Goal: Transaction & Acquisition: Purchase product/service

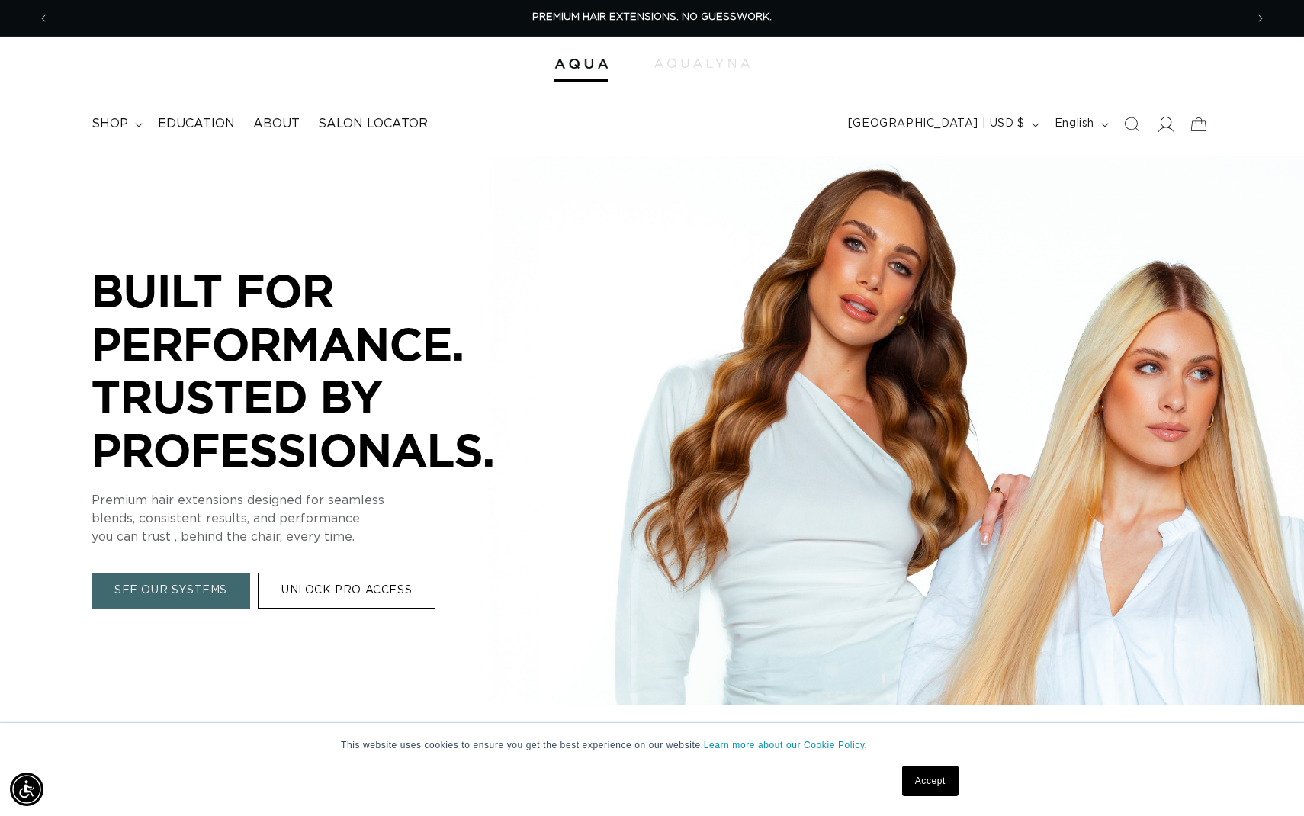
click at [1165, 124] on icon at bounding box center [1164, 124] width 16 height 16
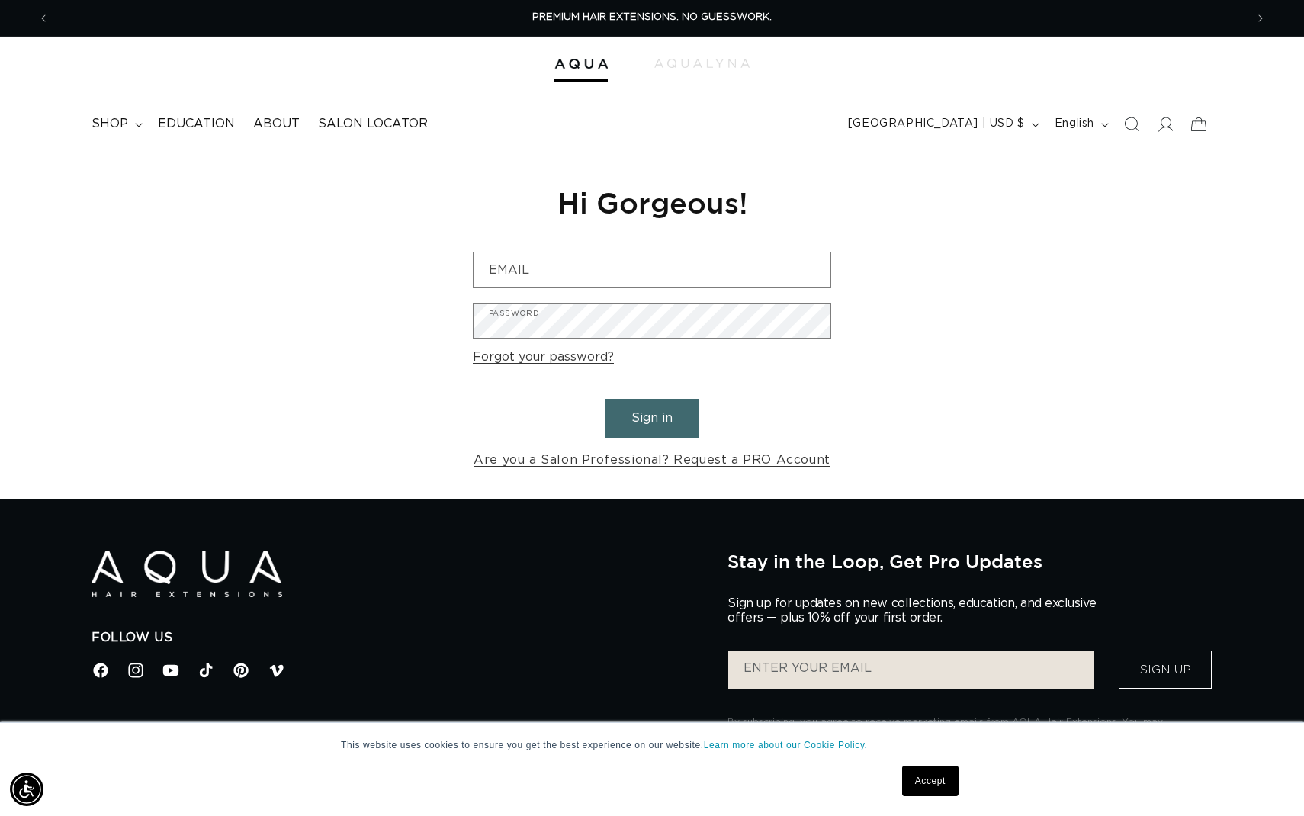
click at [730, 245] on div "Reset your password We will send you an email to reset your password Email Subm…" at bounding box center [651, 327] width 381 height 342
click at [733, 258] on input "Email" at bounding box center [651, 269] width 357 height 34
click at [729, 269] on input "Email" at bounding box center [651, 269] width 357 height 34
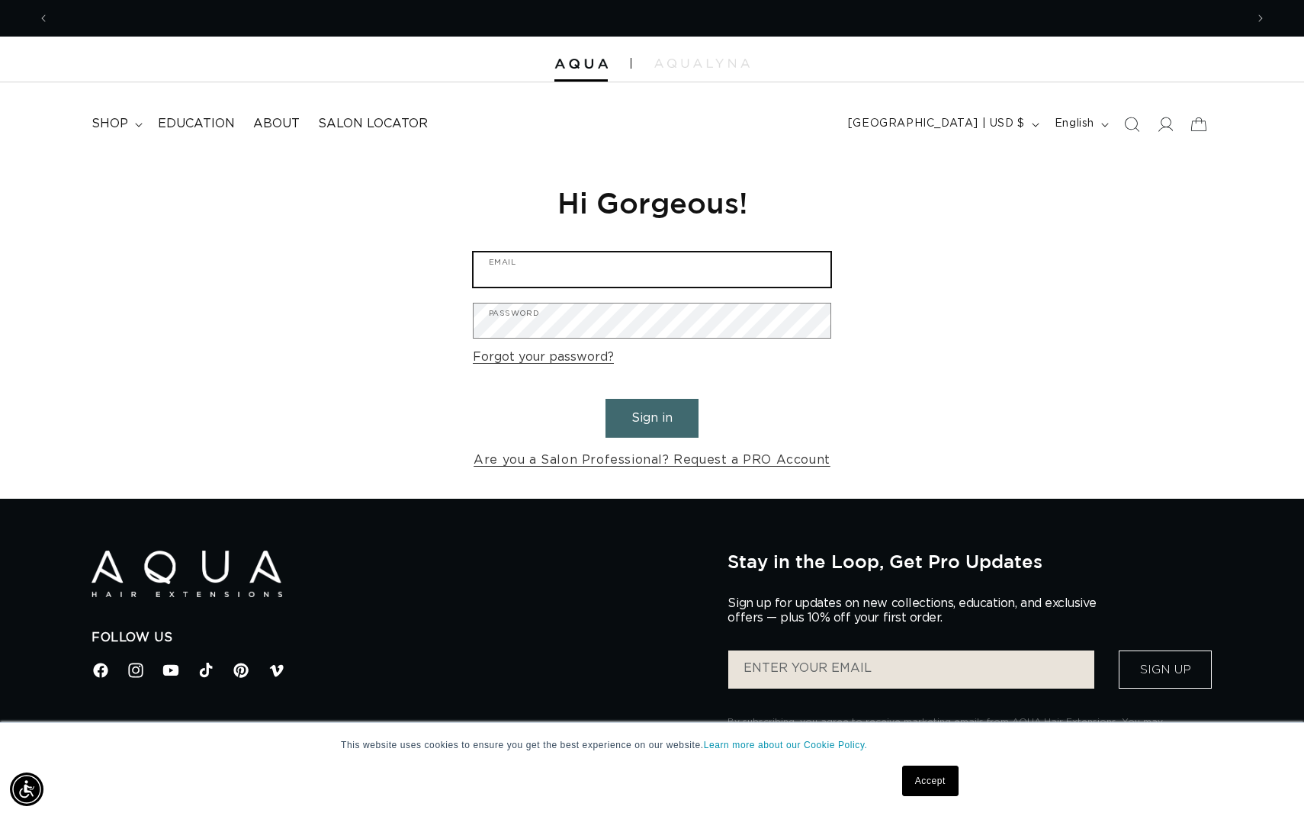
scroll to position [0, 1195]
type input "KAYLA@BMONROESALON.COM"
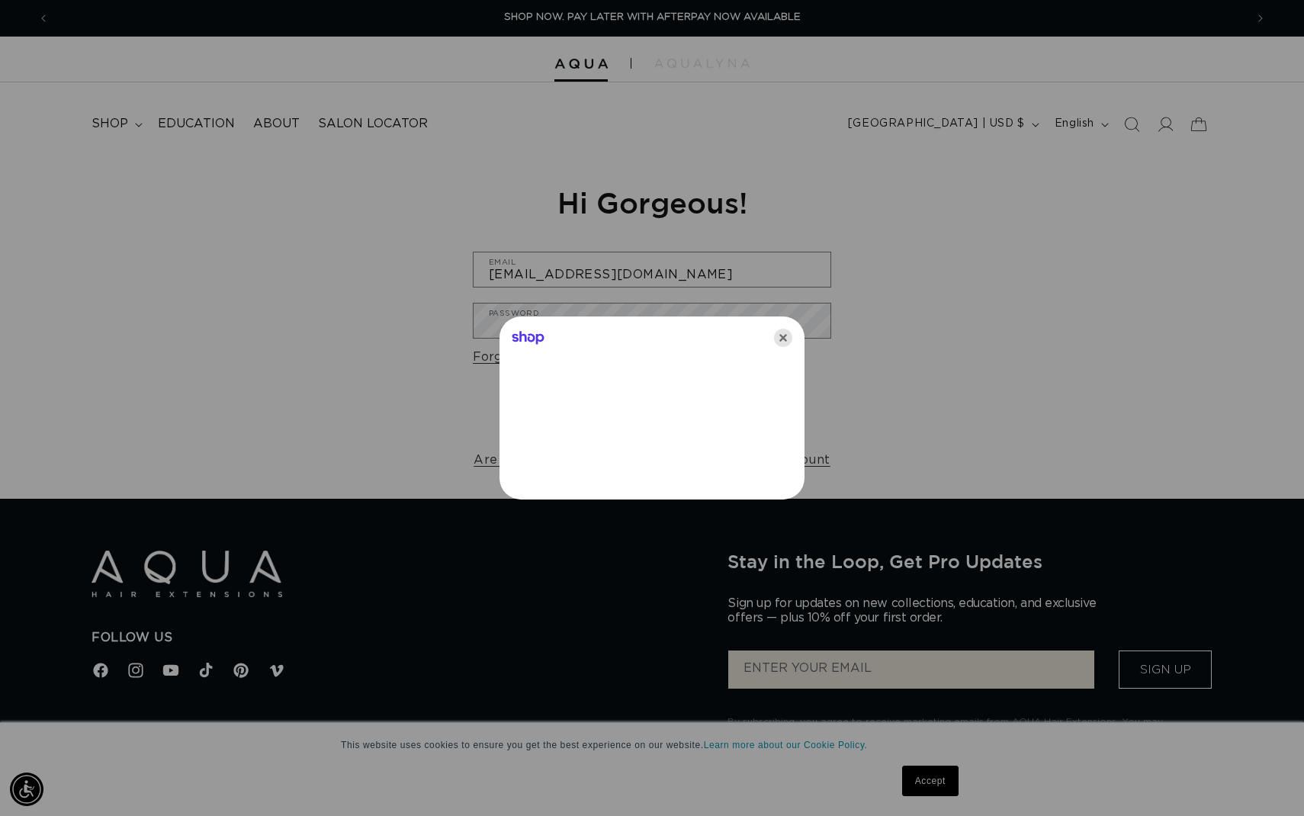
click at [787, 339] on icon "Close" at bounding box center [783, 338] width 18 height 18
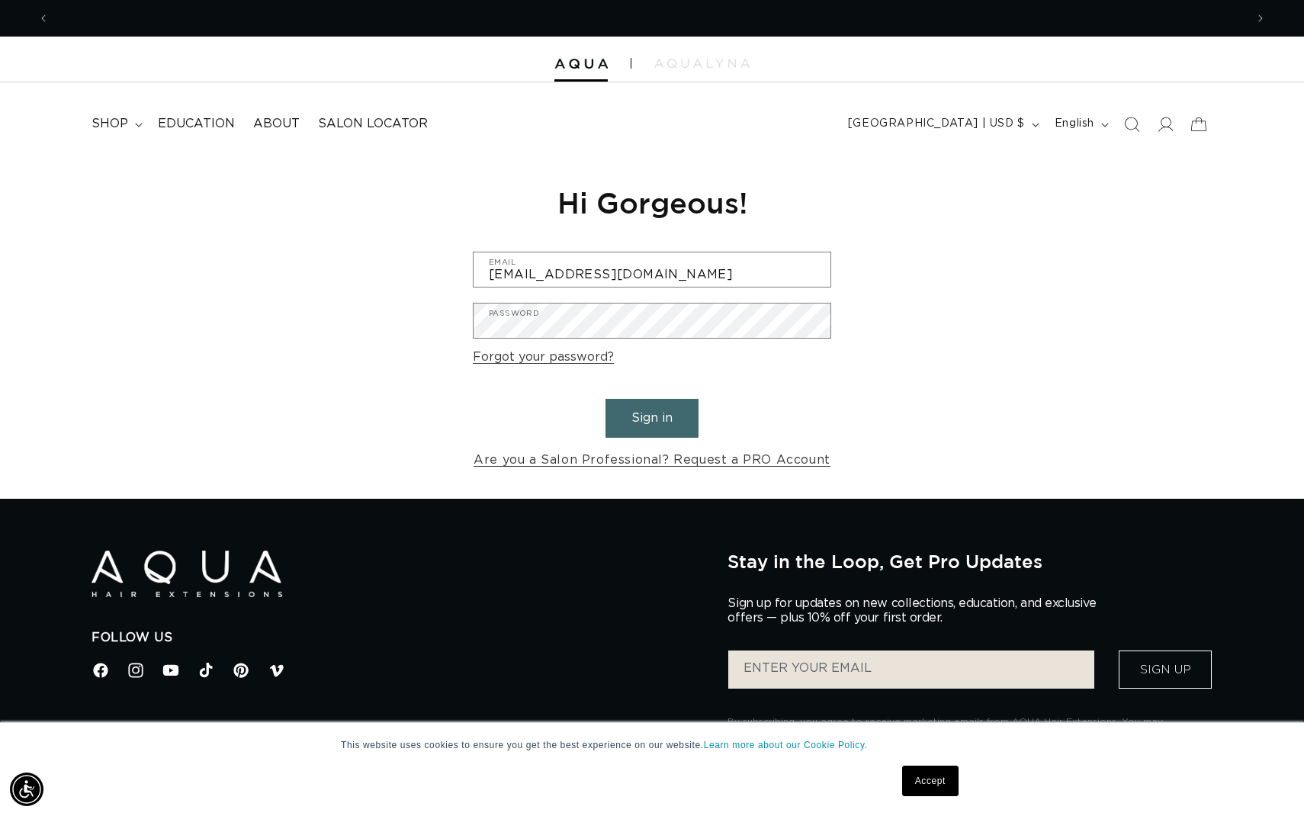
scroll to position [0, 2391]
click at [643, 426] on button "Sign in" at bounding box center [651, 418] width 93 height 39
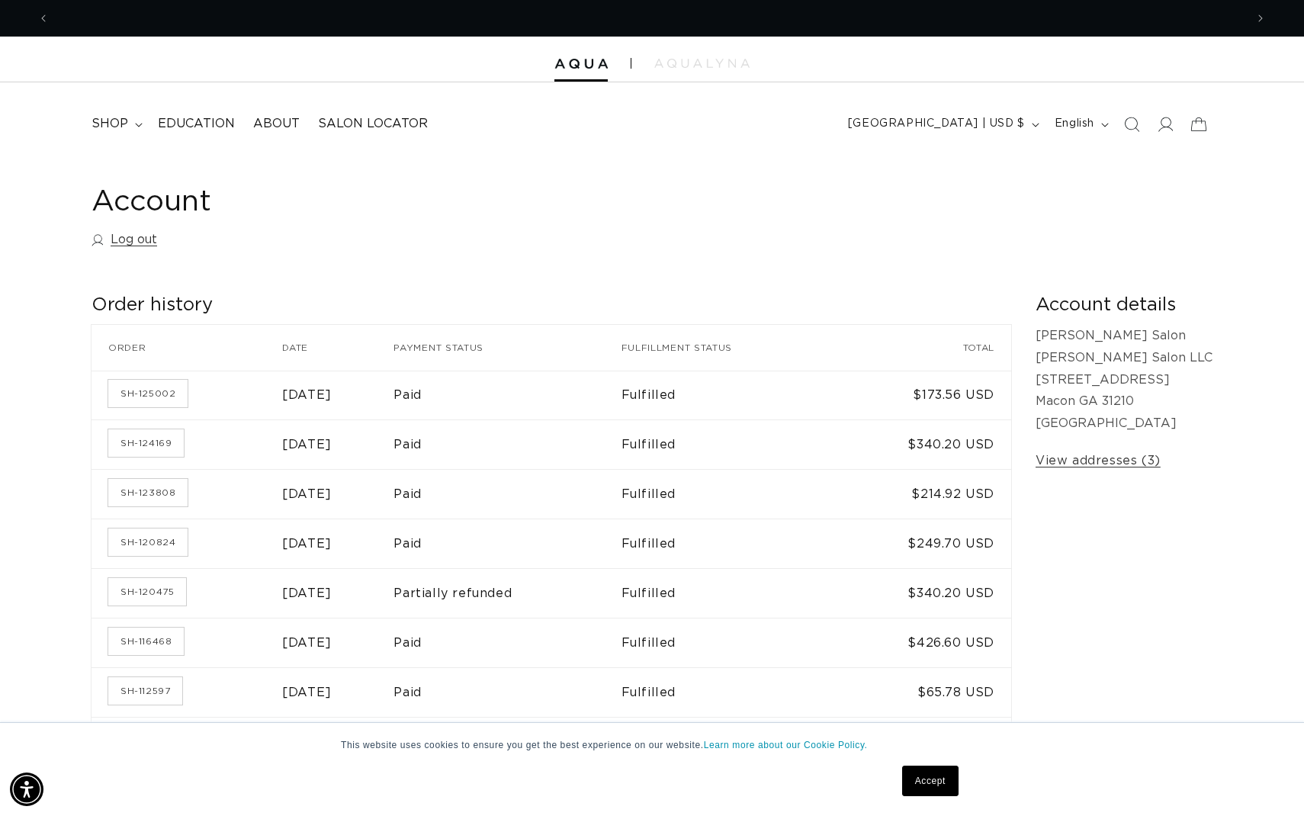
scroll to position [0, 1195]
click at [133, 125] on summary "shop" at bounding box center [115, 124] width 66 height 34
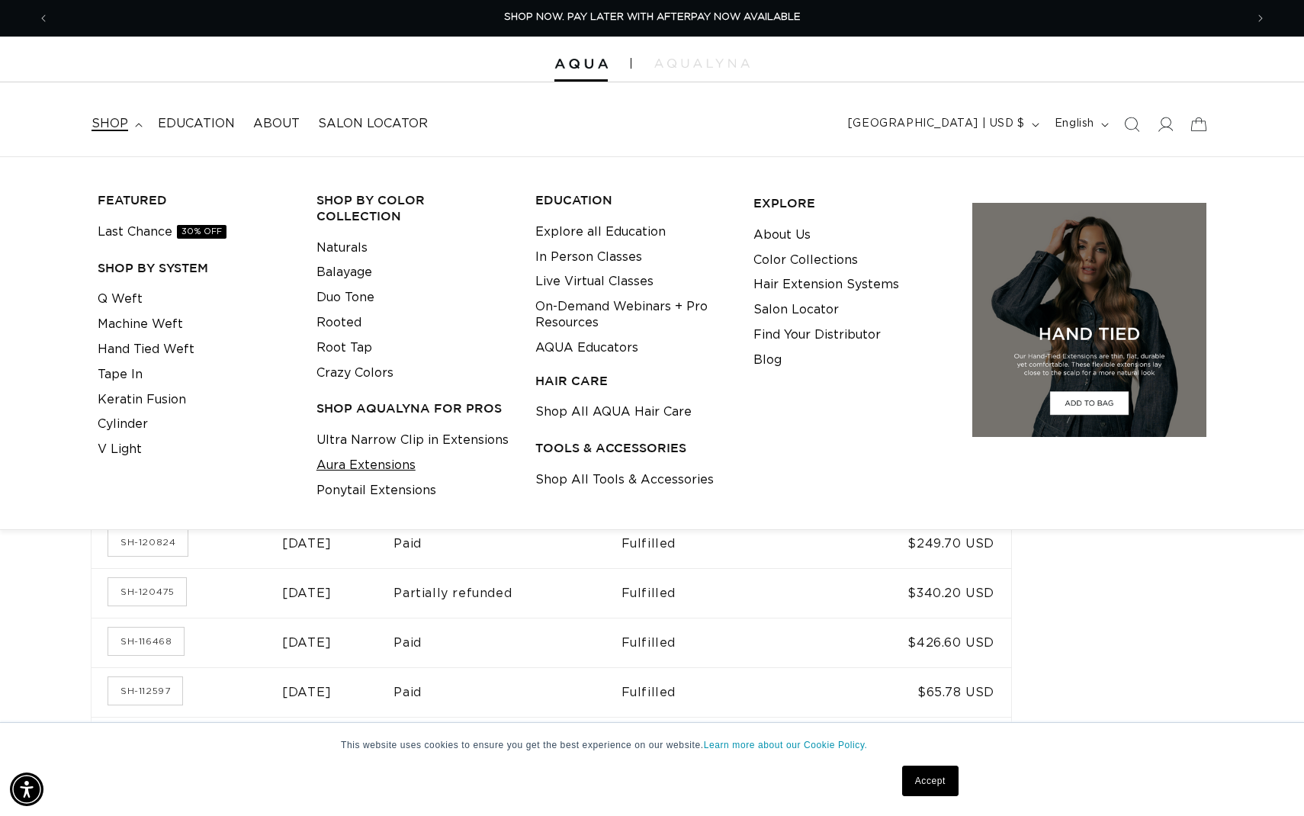
click at [358, 453] on link "Aura Extensions" at bounding box center [365, 465] width 99 height 25
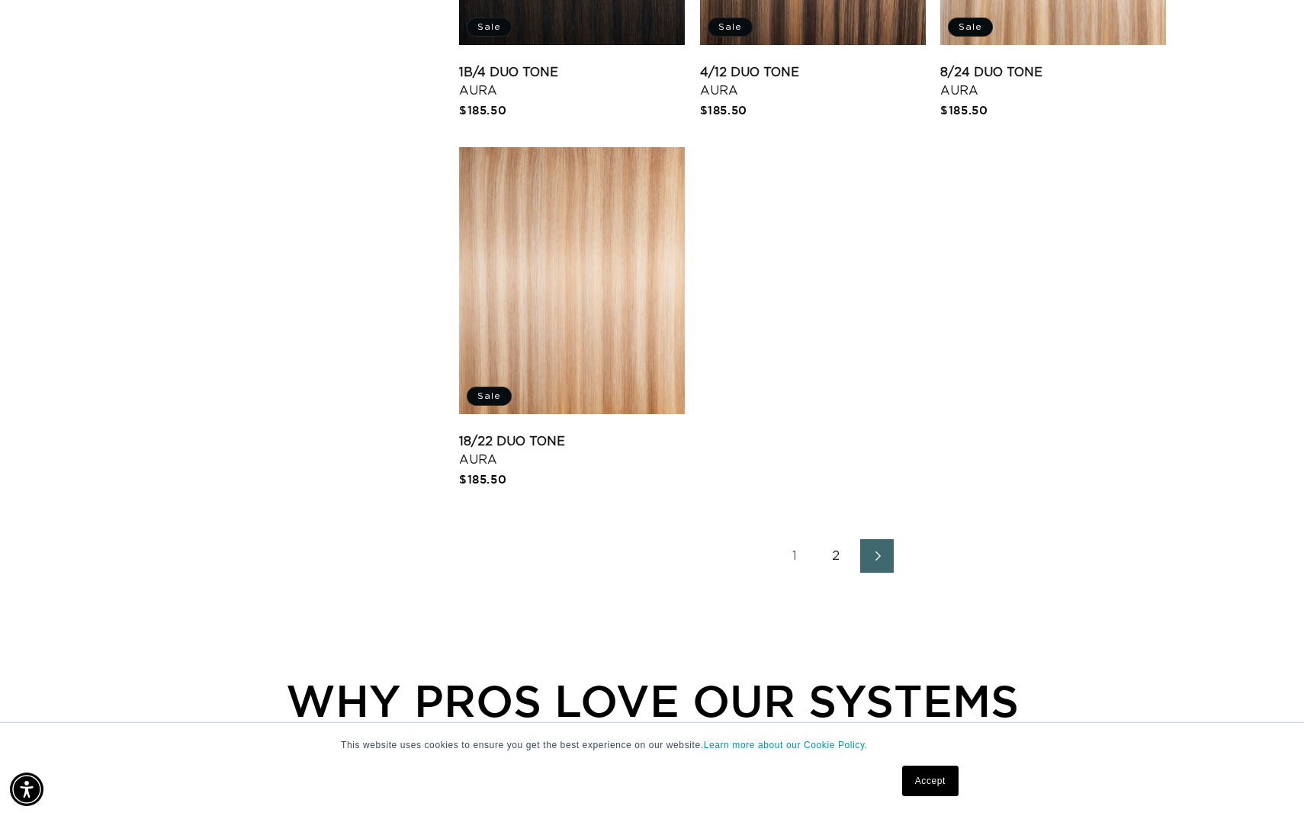
click at [837, 560] on link "2" at bounding box center [836, 556] width 34 height 34
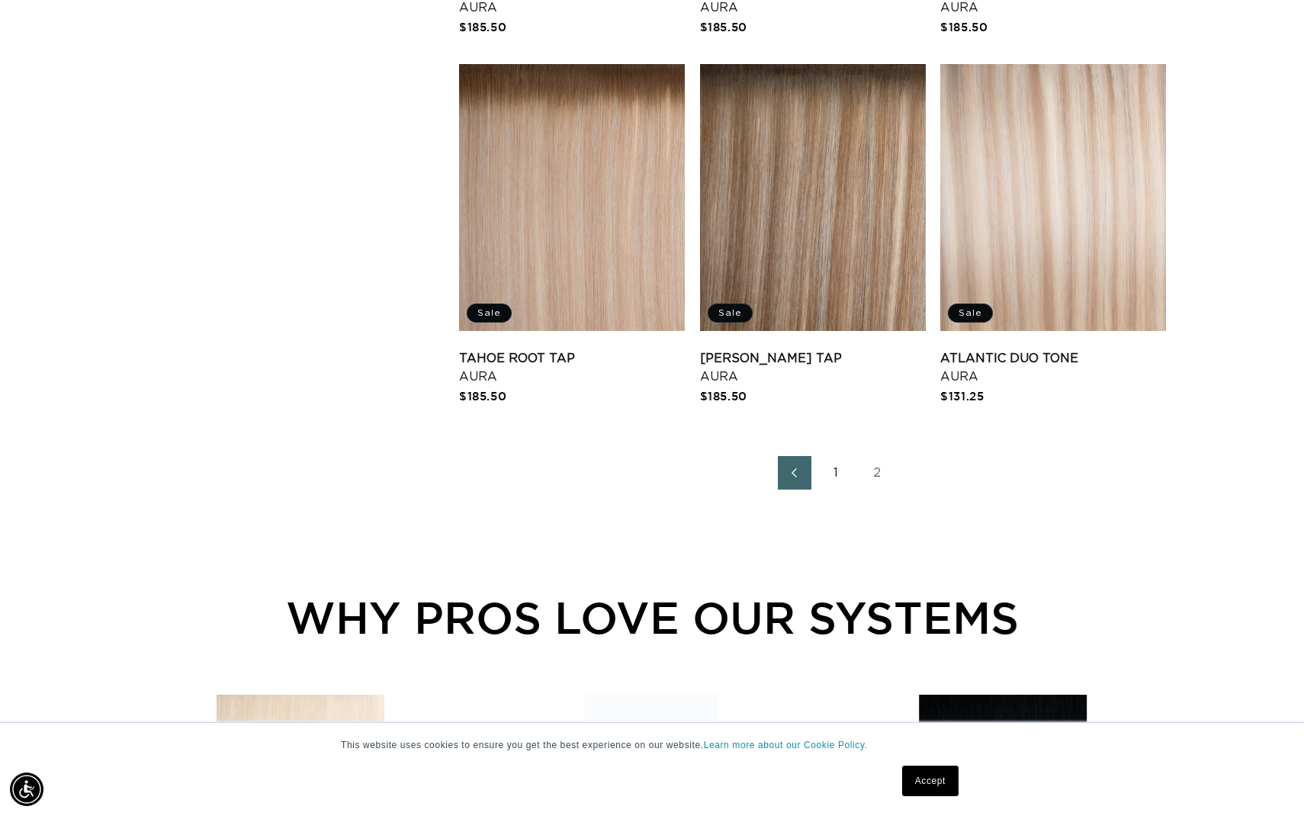
scroll to position [1993, 0]
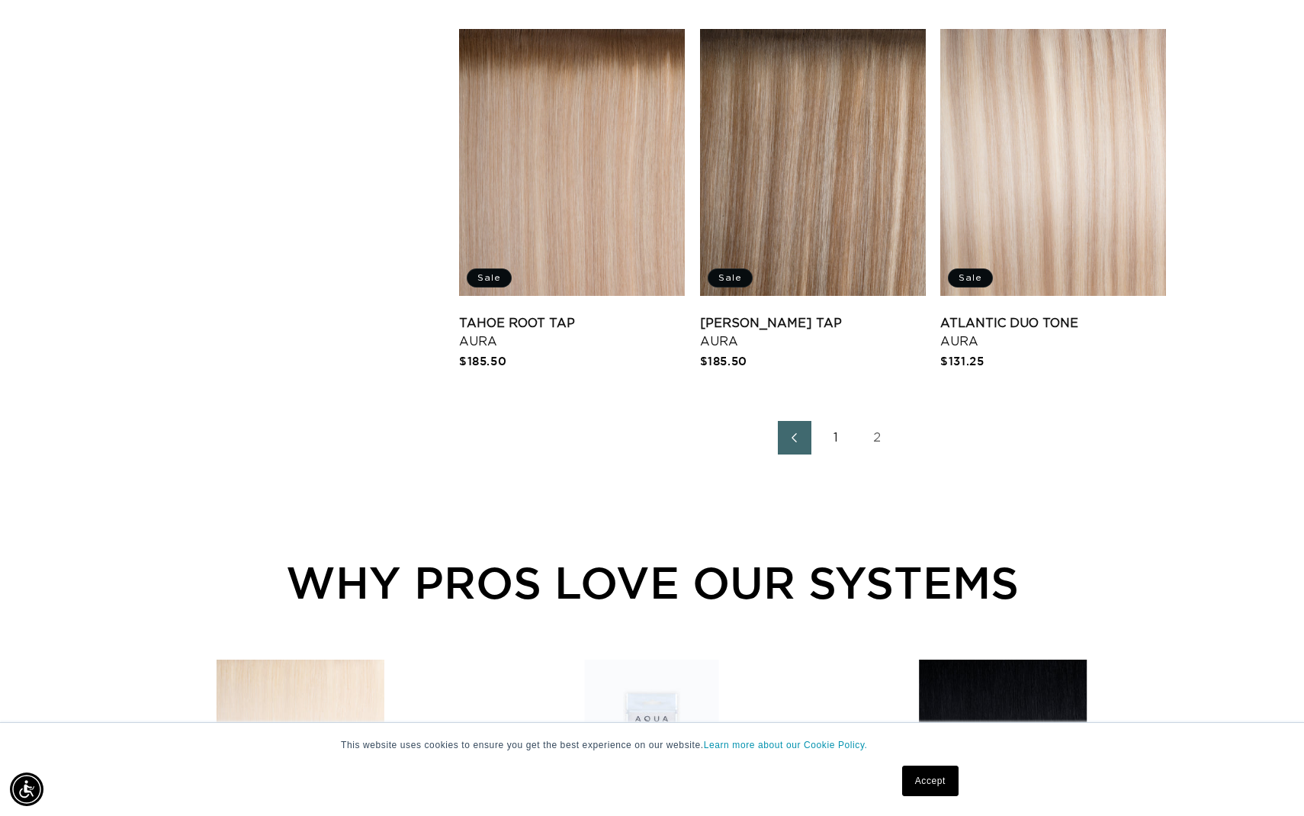
click at [832, 433] on link "1" at bounding box center [836, 438] width 34 height 34
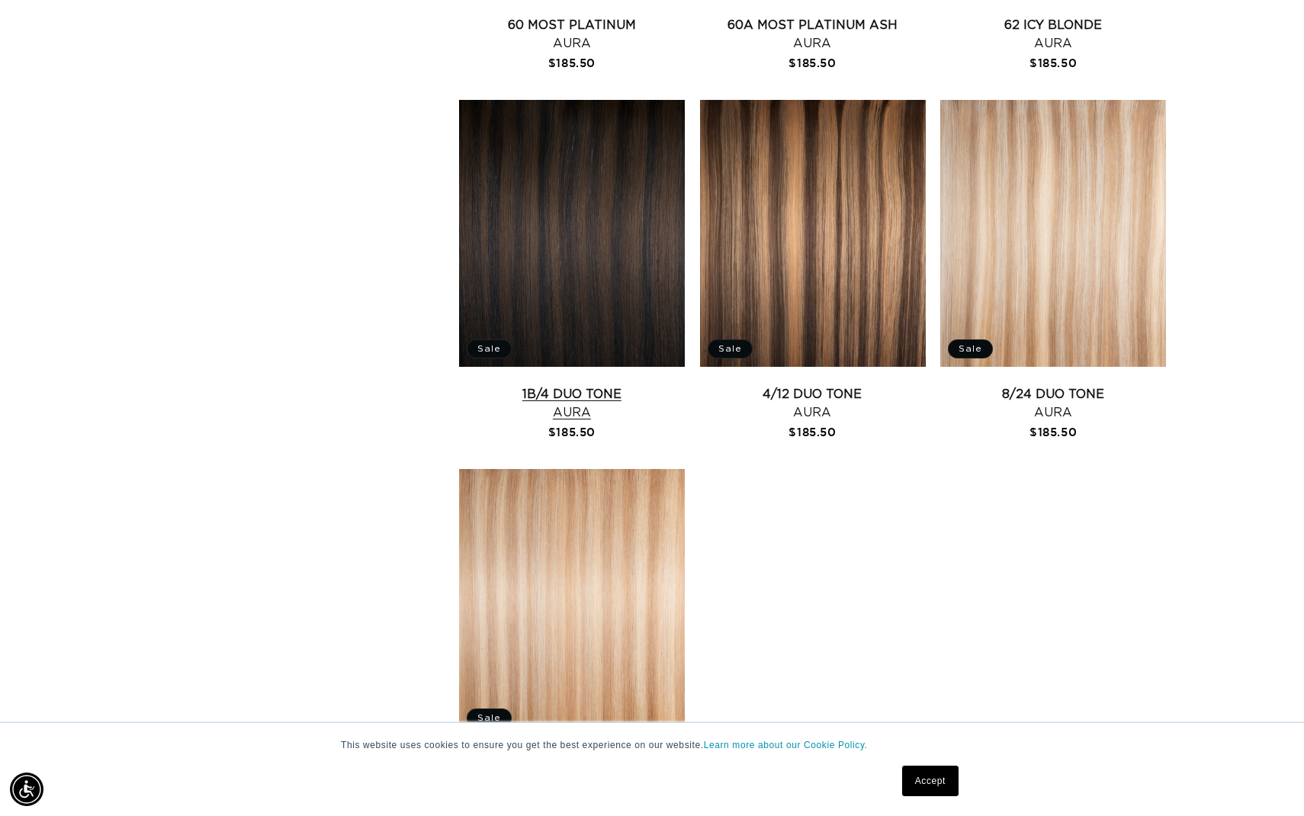
scroll to position [0, 1195]
click at [541, 385] on link "1B/4 Duo Tone Aura" at bounding box center [572, 403] width 226 height 37
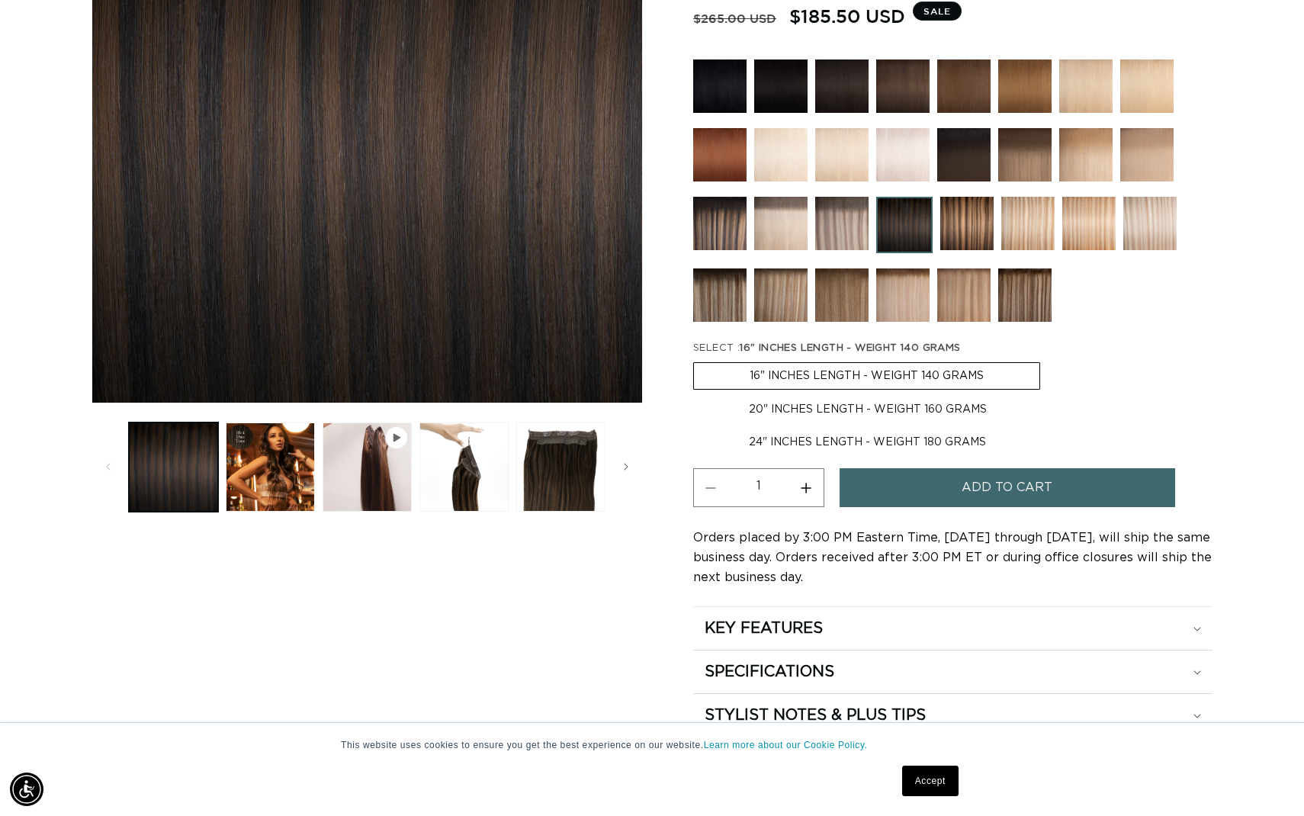
scroll to position [0, 2391]
click at [812, 455] on label "24" INCHES LENGTH - WEIGHT 180 GRAMS Variant sold out or unavailable" at bounding box center [867, 442] width 348 height 26
click at [1050, 394] on input "24" INCHES LENGTH - WEIGHT 180 GRAMS Variant sold out or unavailable" at bounding box center [1050, 393] width 1 height 1
radio input "true"
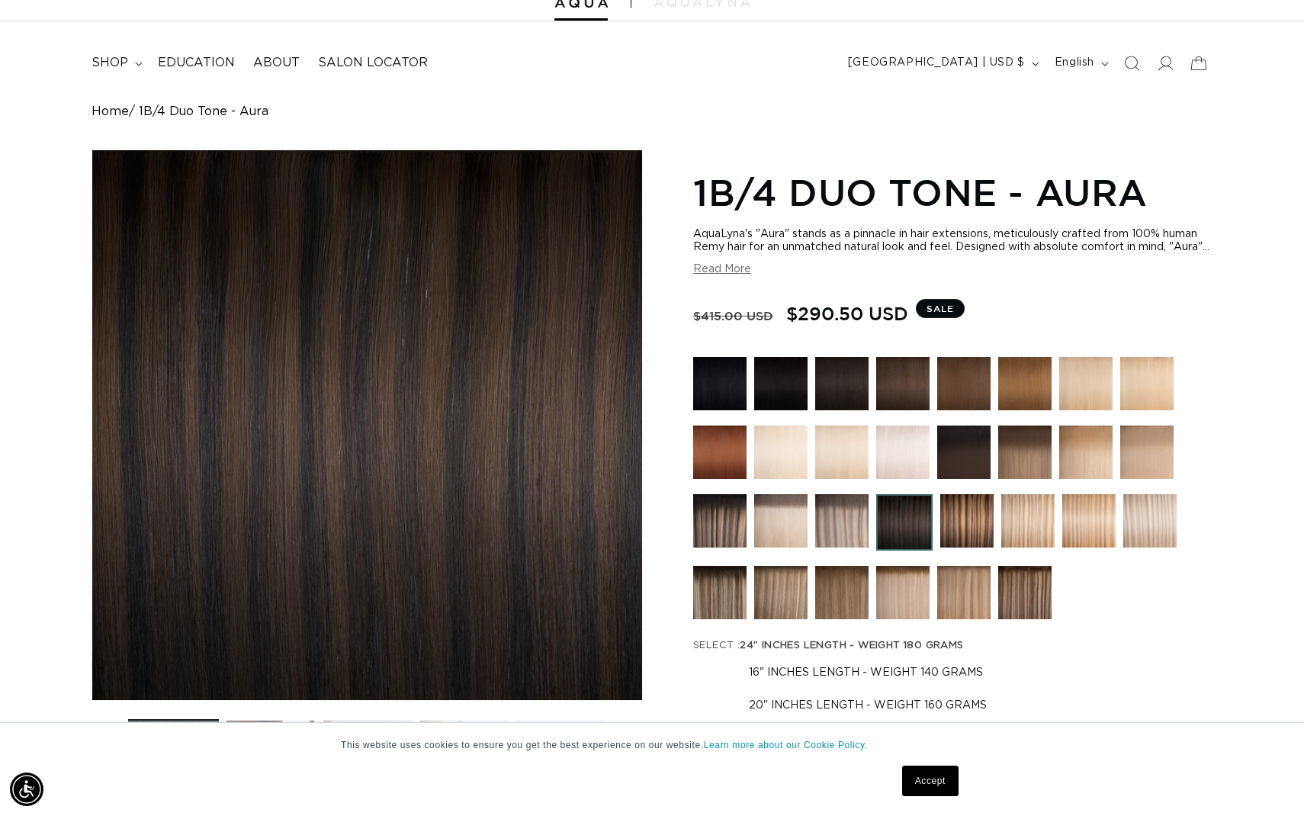
scroll to position [0, 1195]
click at [730, 276] on button "Read More" at bounding box center [722, 269] width 58 height 13
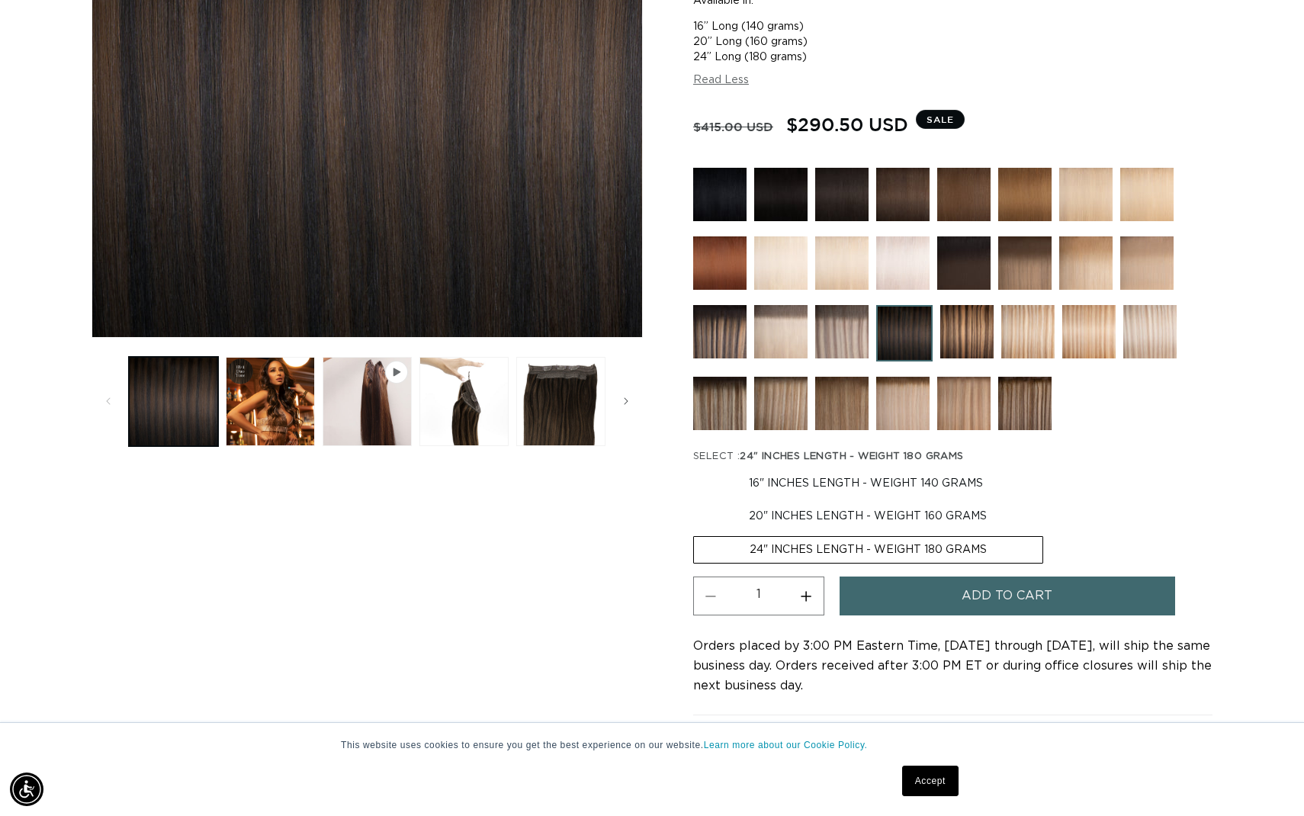
scroll to position [0, 2391]
click at [584, 390] on button "Load image 4 in gallery view" at bounding box center [560, 401] width 89 height 89
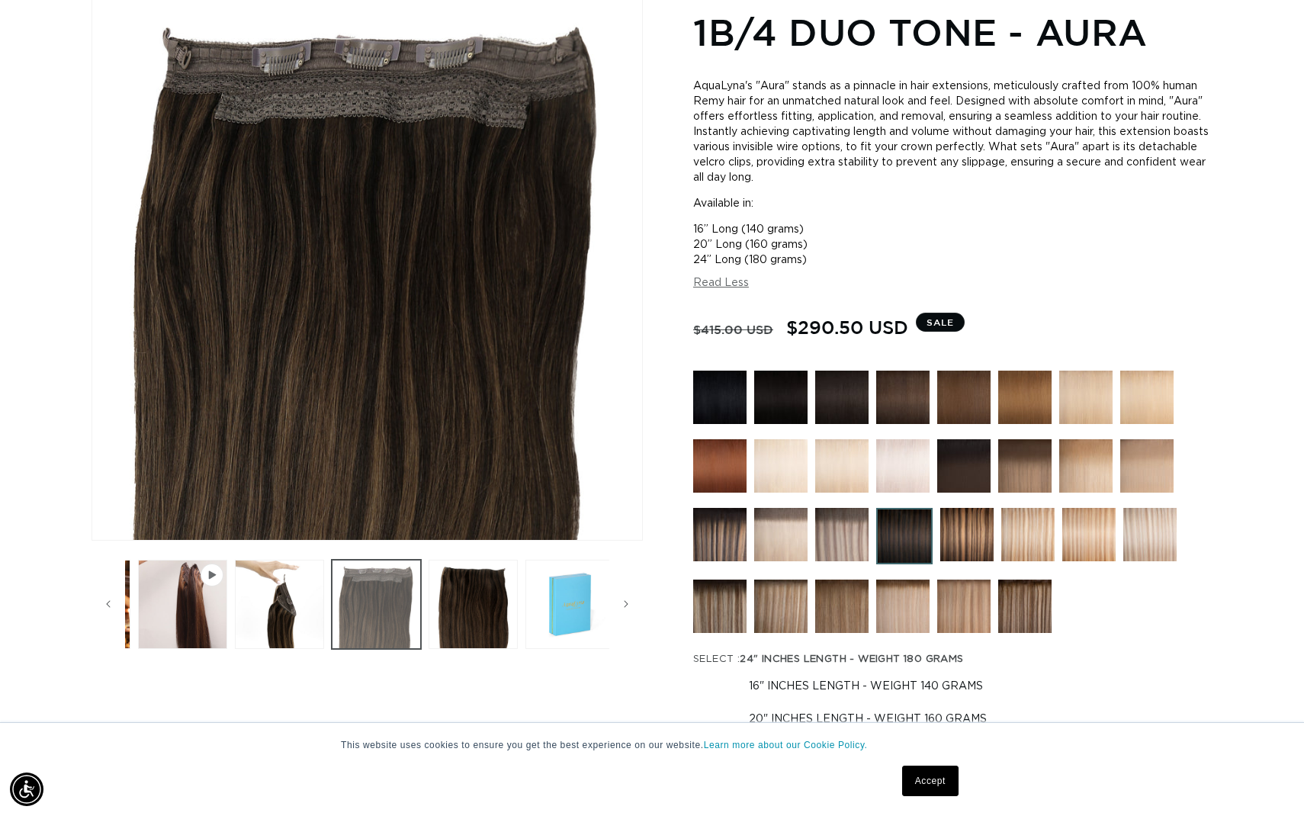
scroll to position [0, 0]
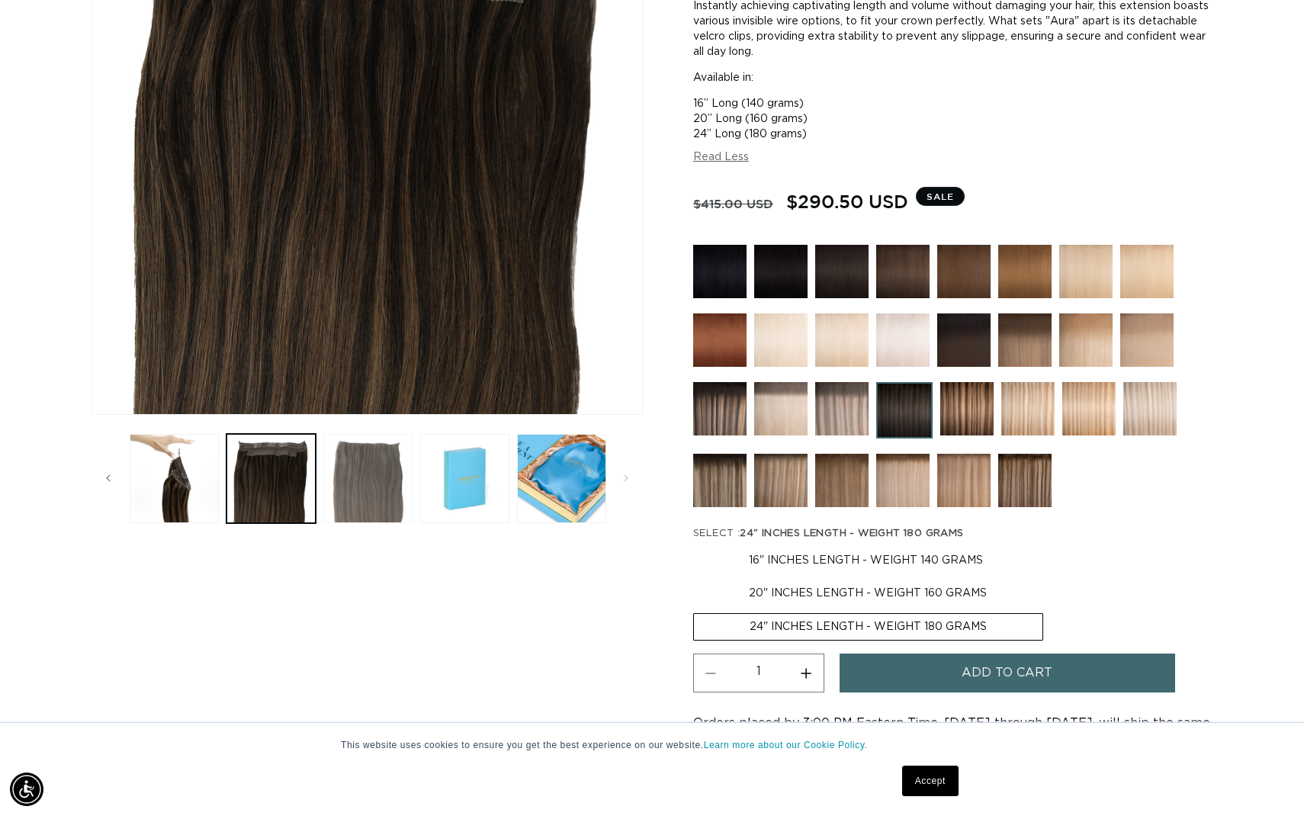
click at [369, 483] on button "Load image 5 in gallery view" at bounding box center [367, 478] width 89 height 89
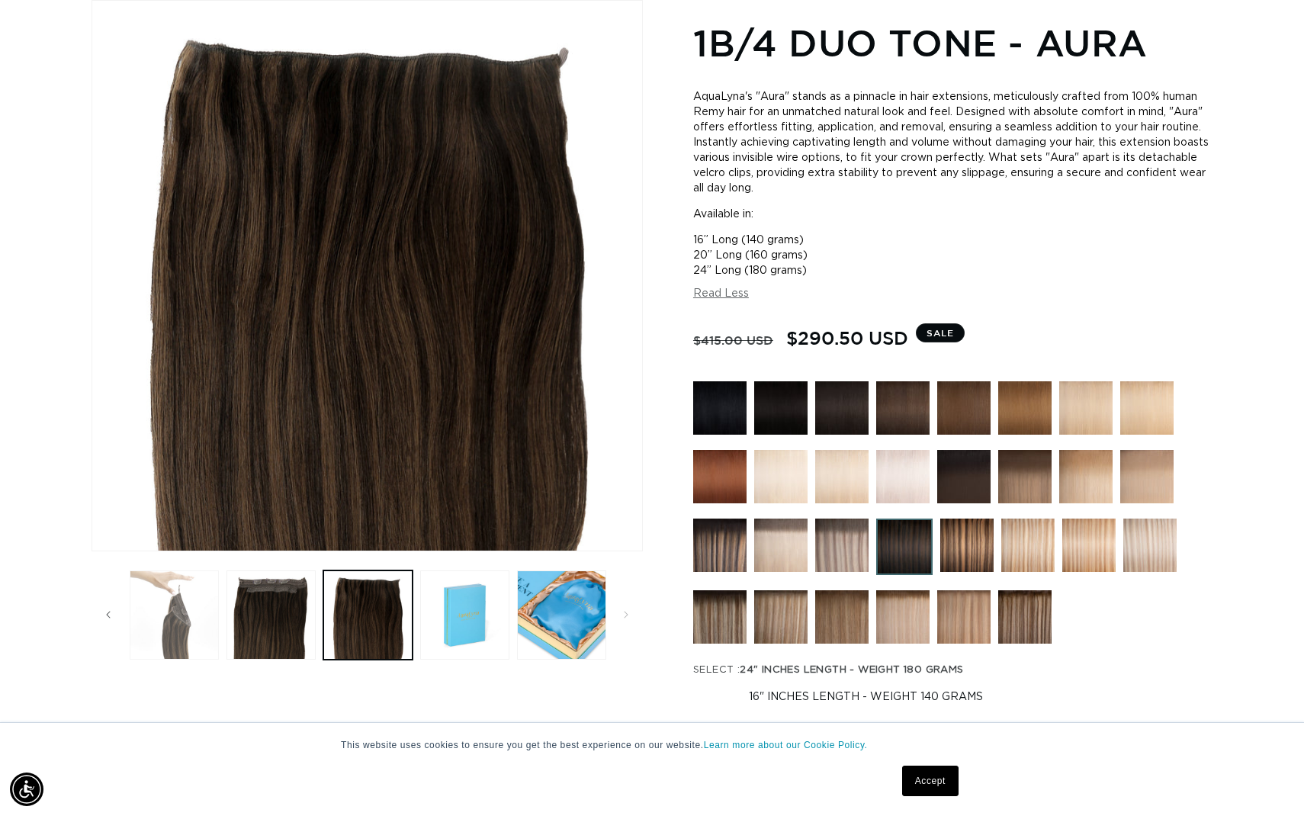
click at [188, 633] on button "Load image 3 in gallery view" at bounding box center [174, 614] width 89 height 89
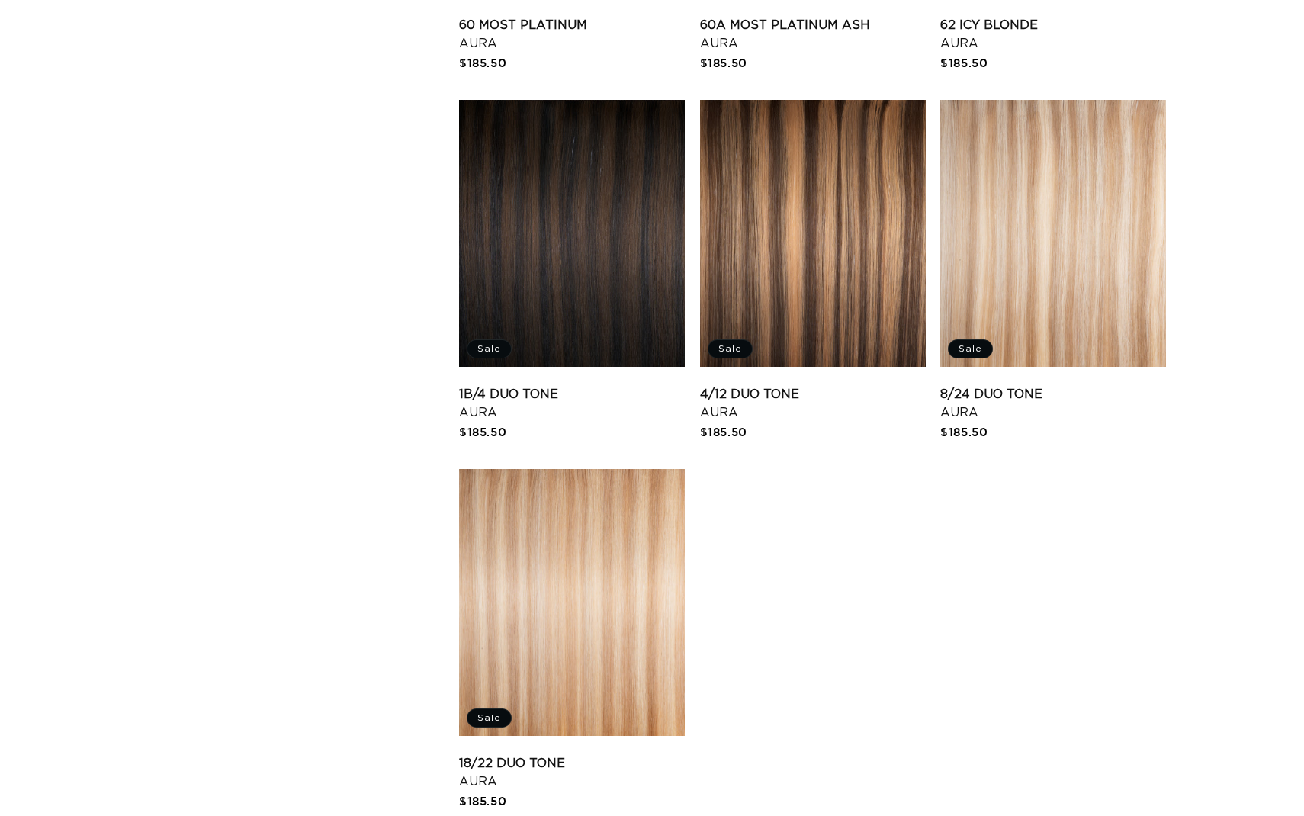
scroll to position [1922, 0]
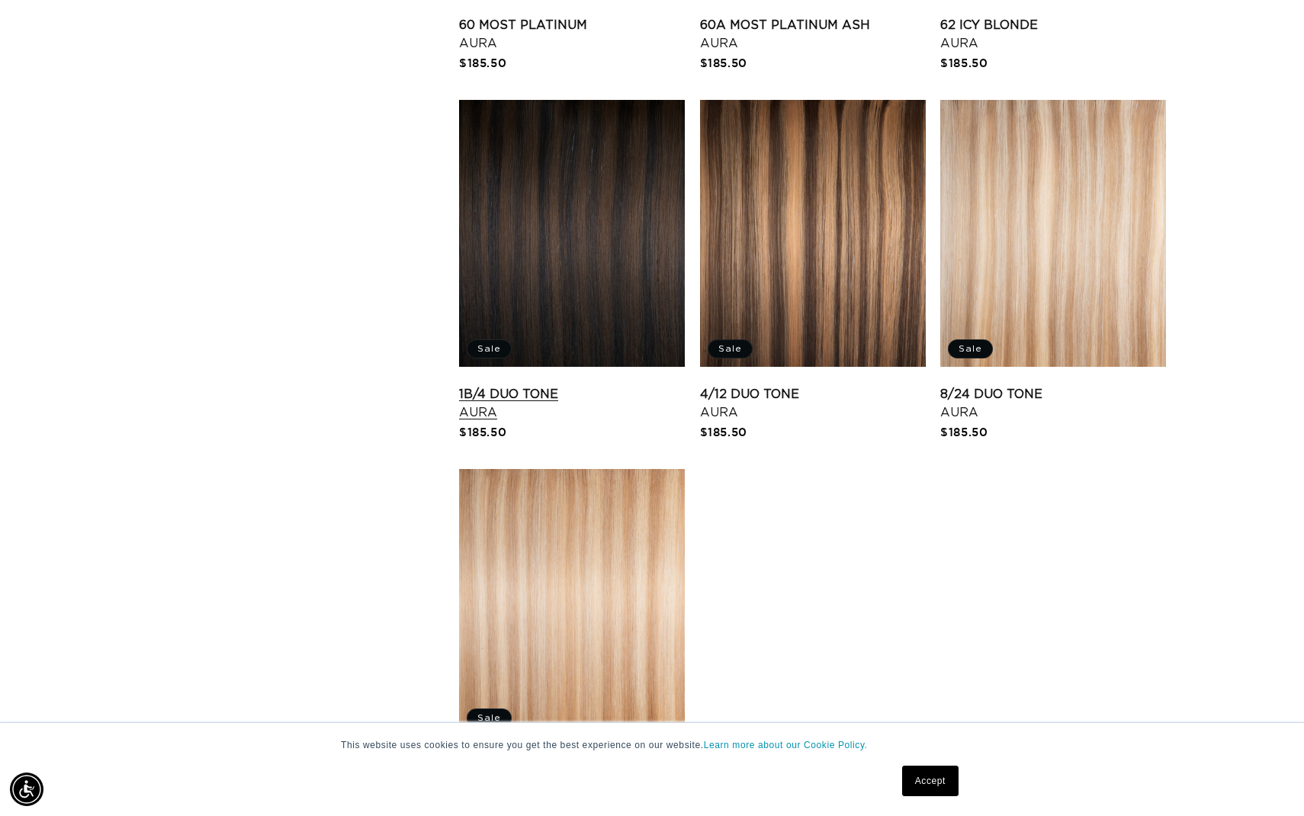
click at [543, 385] on link "1B/4 Duo Tone Aura" at bounding box center [572, 403] width 226 height 37
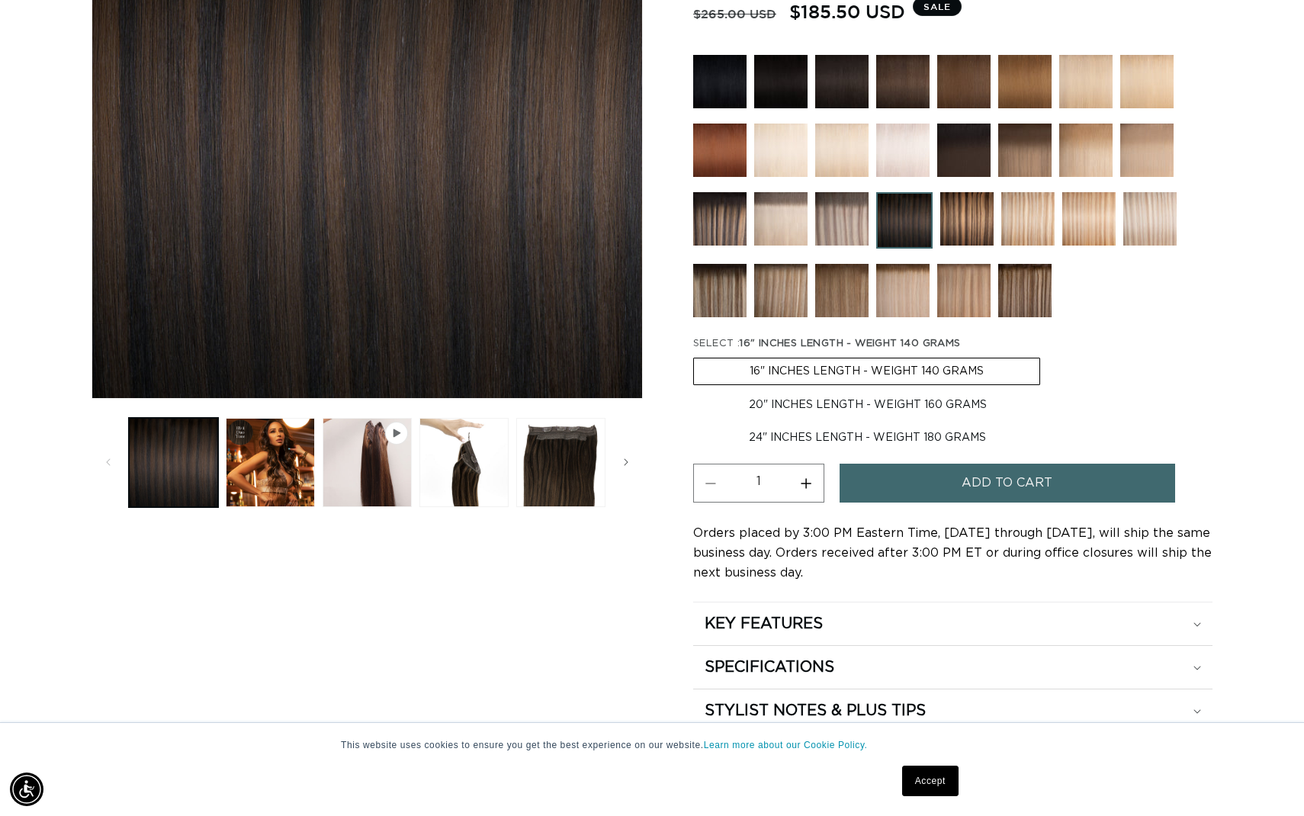
scroll to position [381, 0]
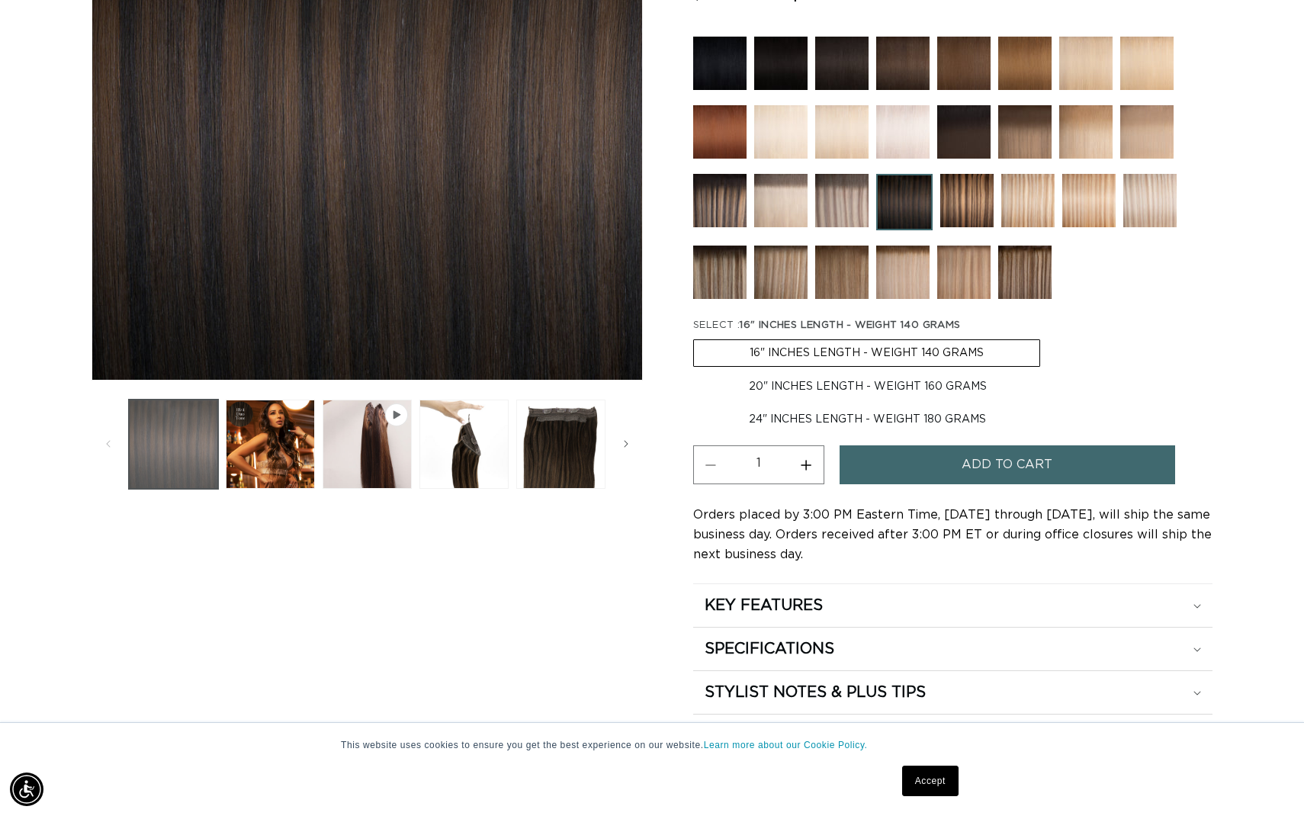
click at [171, 463] on button "Load image 1 in gallery view" at bounding box center [173, 443] width 89 height 89
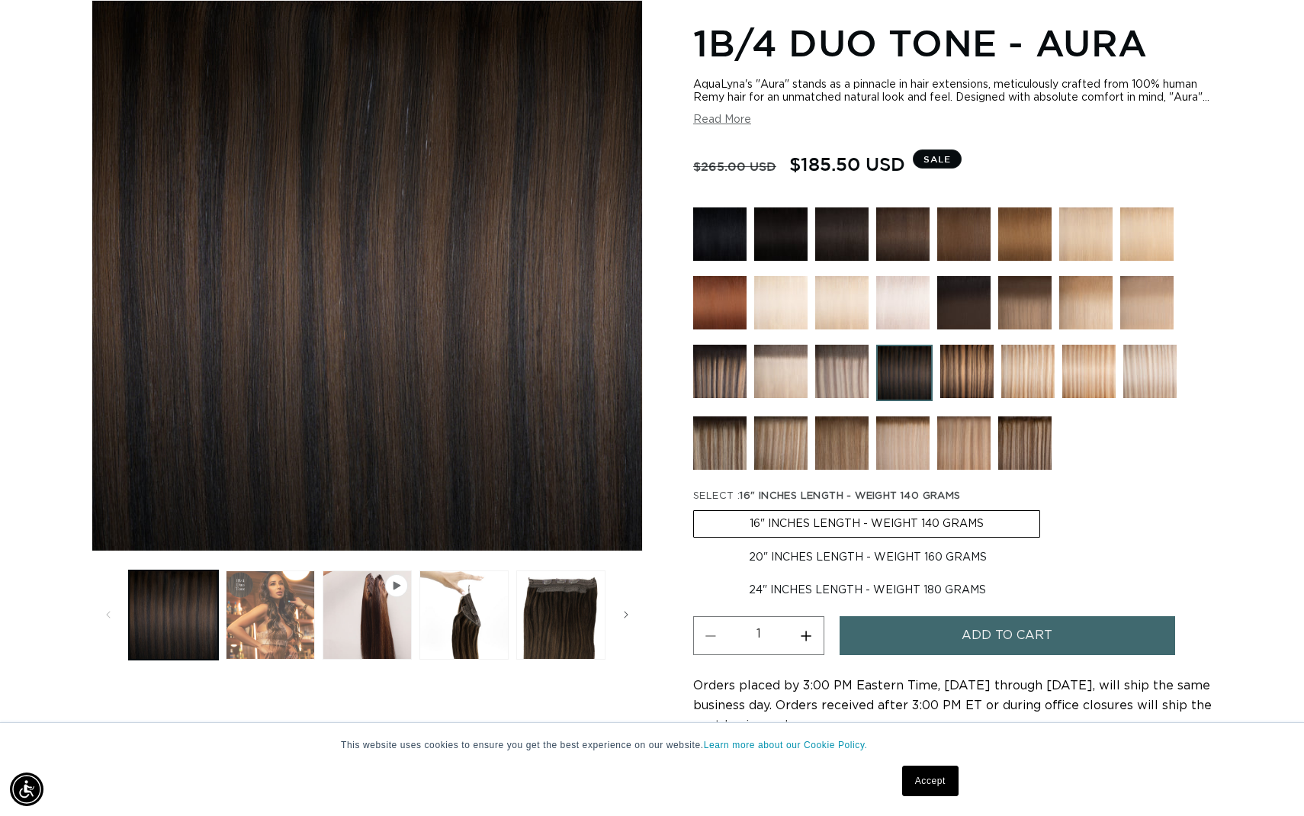
scroll to position [0, 1195]
click at [282, 606] on button "Load image 2 in gallery view" at bounding box center [270, 614] width 89 height 89
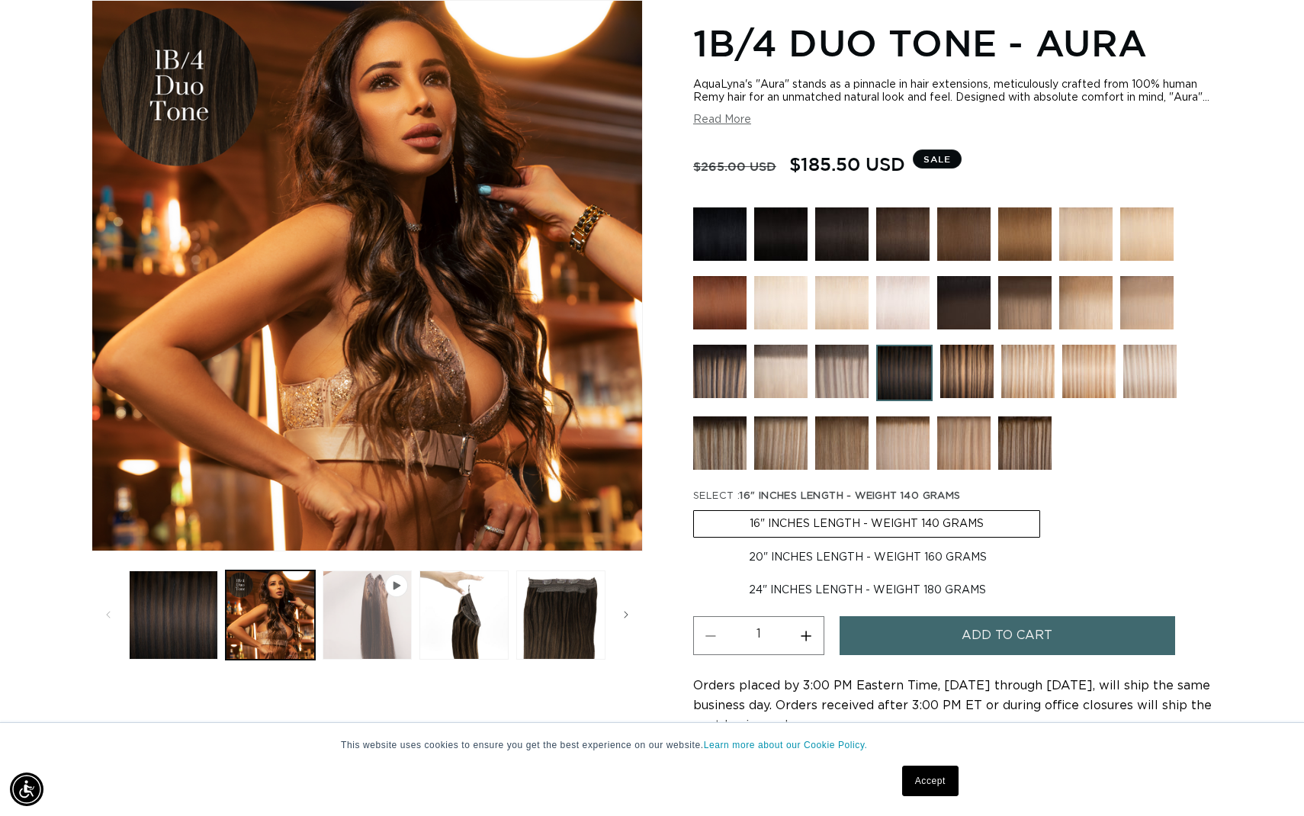
click at [385, 610] on button "Play video 1 in gallery view" at bounding box center [366, 614] width 89 height 89
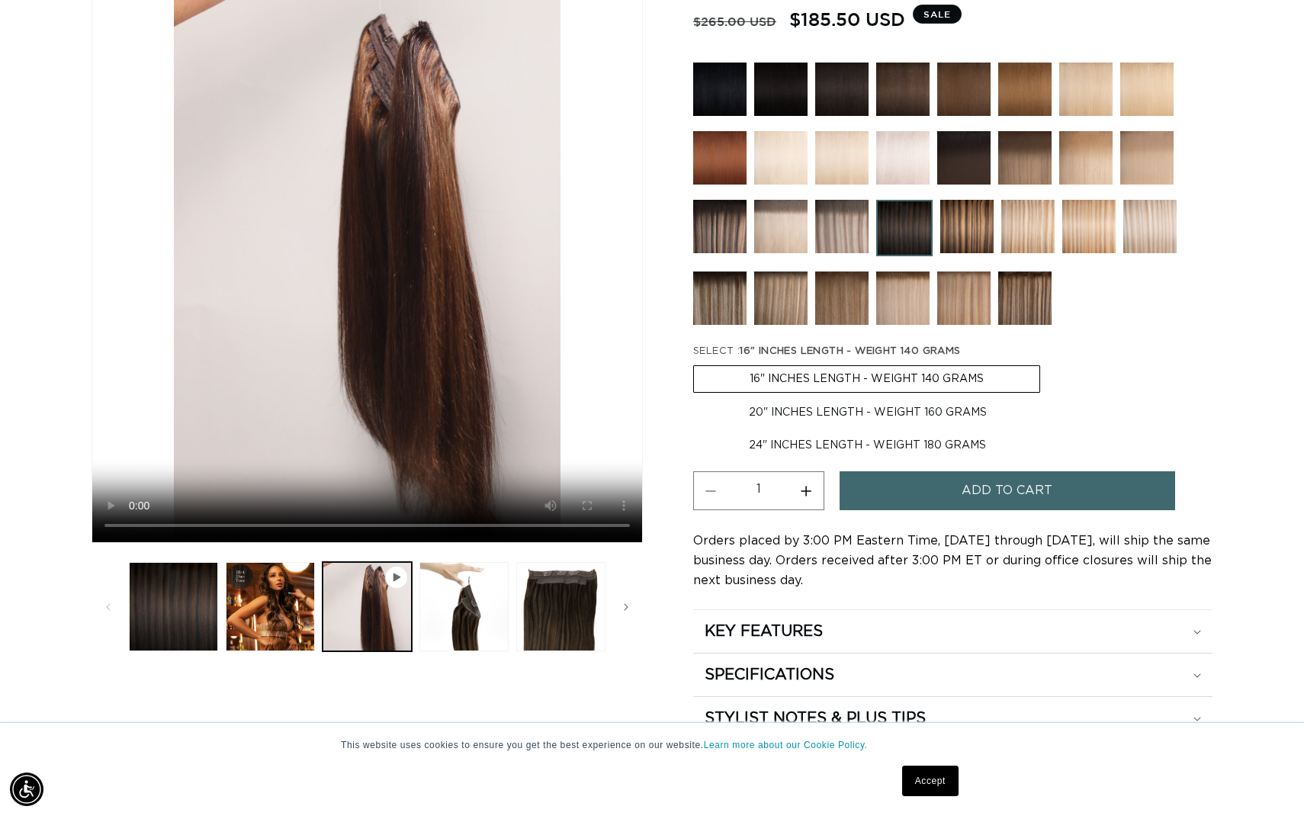
scroll to position [0, 2391]
click at [896, 457] on label "24" INCHES LENGTH - WEIGHT 180 GRAMS Variant sold out or unavailable" at bounding box center [867, 445] width 348 height 26
click at [1050, 397] on input "24" INCHES LENGTH - WEIGHT 180 GRAMS Variant sold out or unavailable" at bounding box center [1050, 396] width 1 height 1
radio input "true"
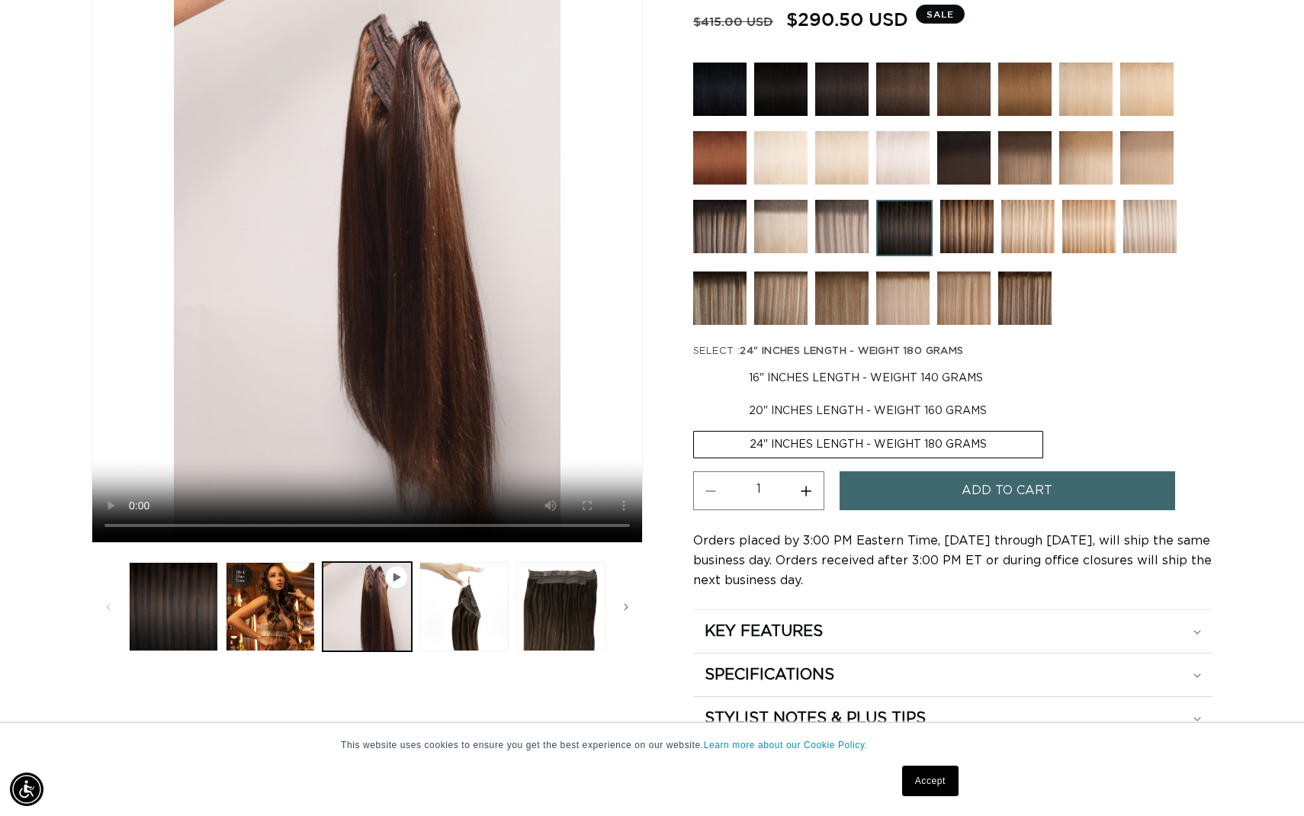
click at [996, 493] on span "Add to cart" at bounding box center [1006, 490] width 91 height 39
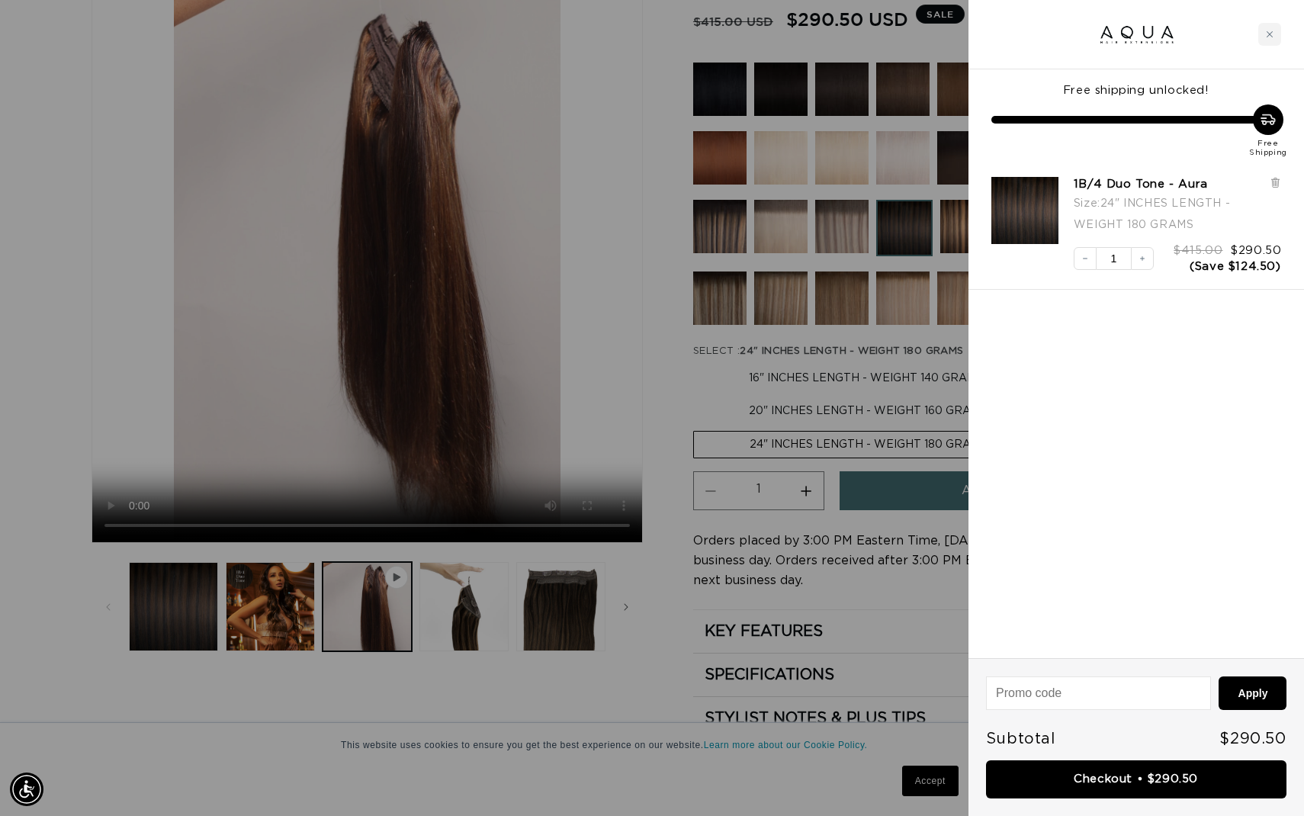
scroll to position [0, 1195]
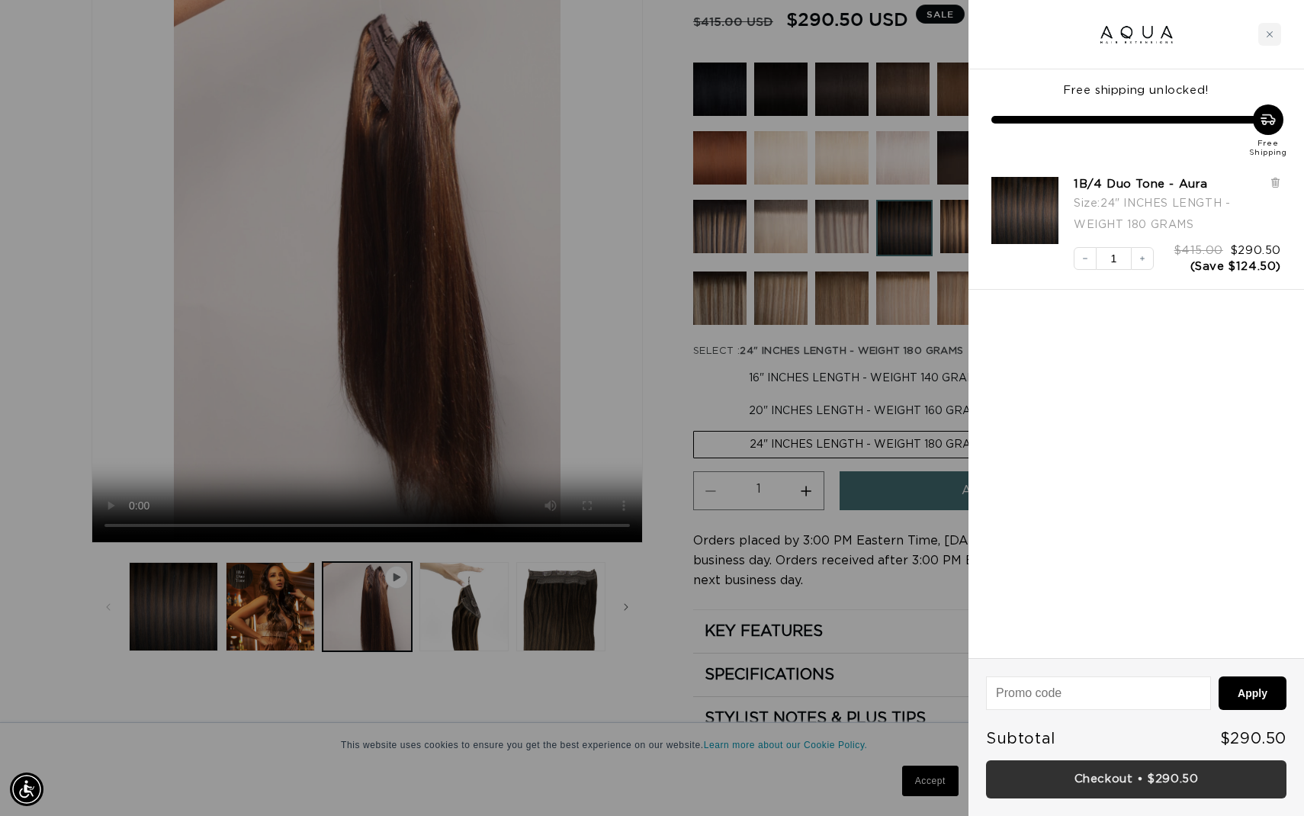
click at [1149, 777] on link "Checkout • $290.50" at bounding box center [1136, 779] width 300 height 39
